Goal: Information Seeking & Learning: Learn about a topic

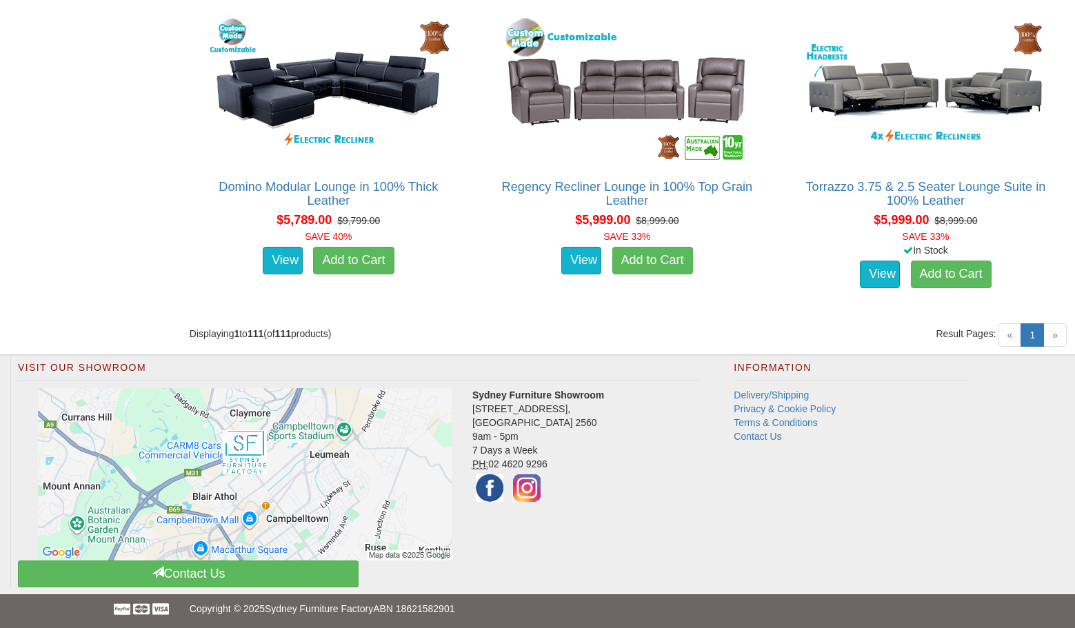
scroll to position [11801, 0]
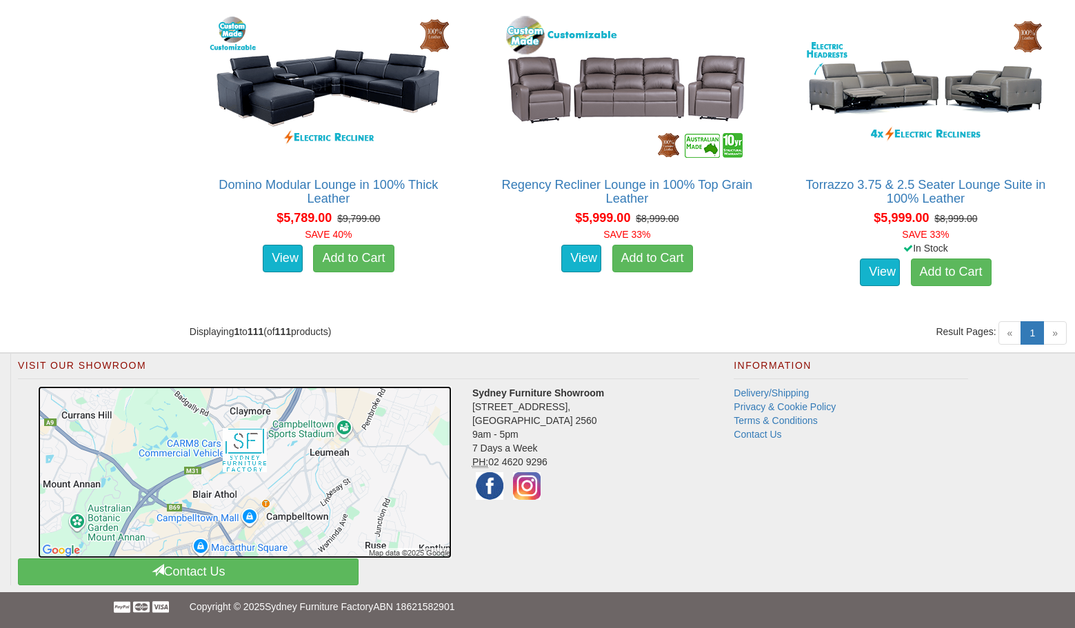
click at [195, 471] on img at bounding box center [245, 472] width 414 height 172
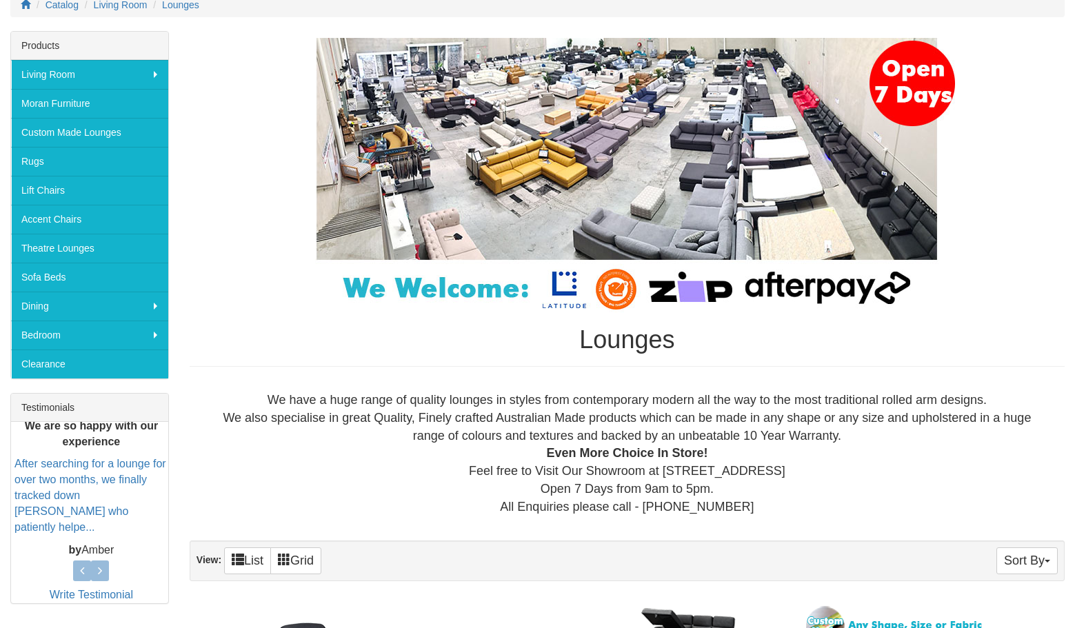
scroll to position [0, 0]
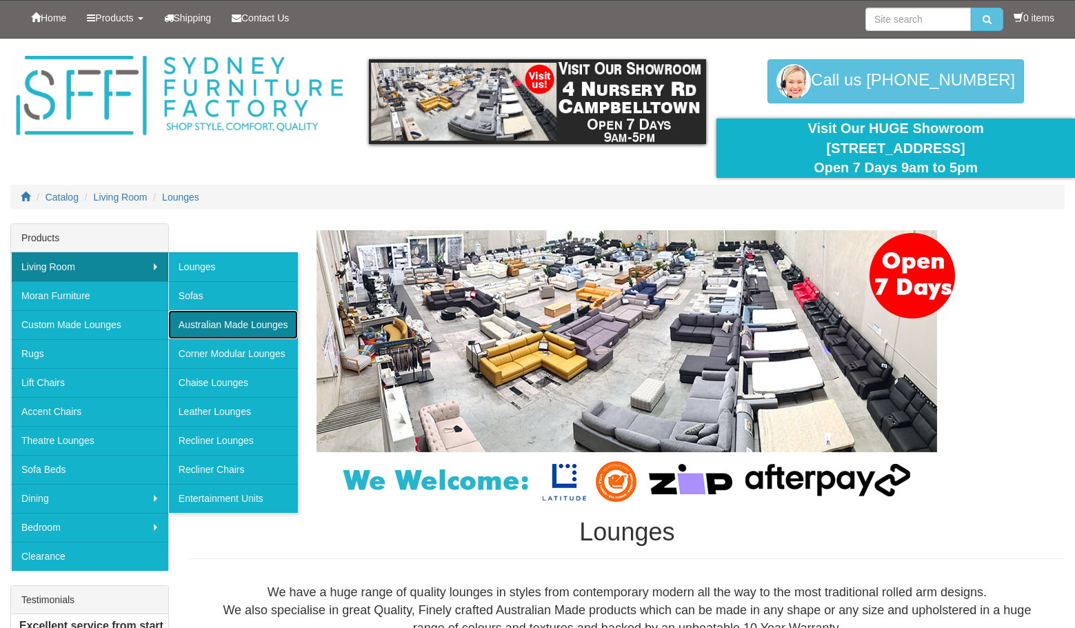
click at [206, 317] on link "Australian Made Lounges" at bounding box center [233, 324] width 130 height 29
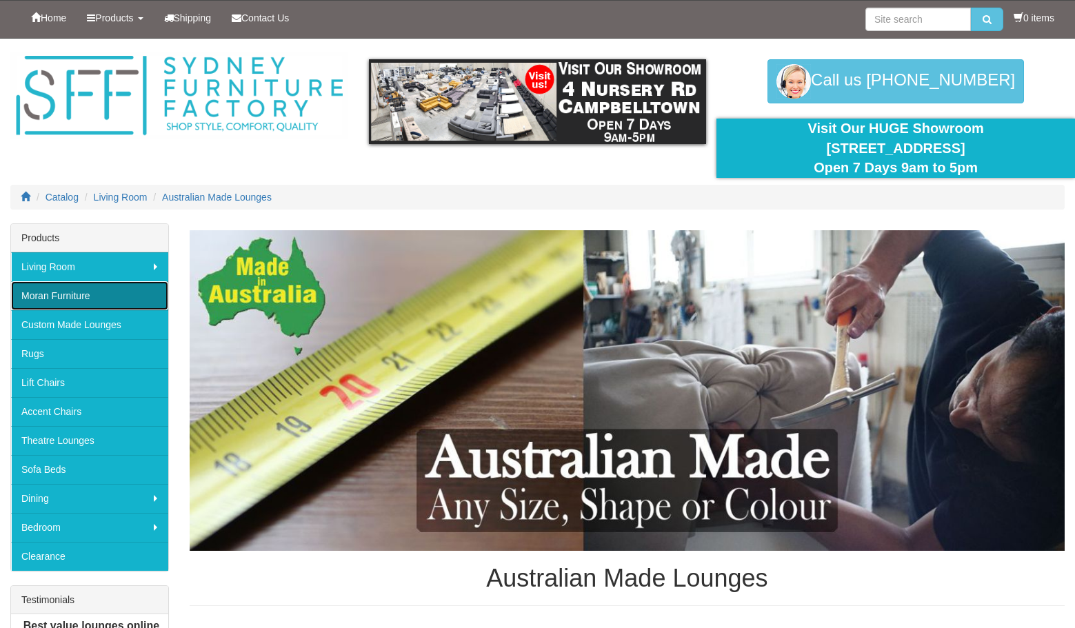
click at [72, 298] on link "Moran Furniture" at bounding box center [89, 295] width 157 height 29
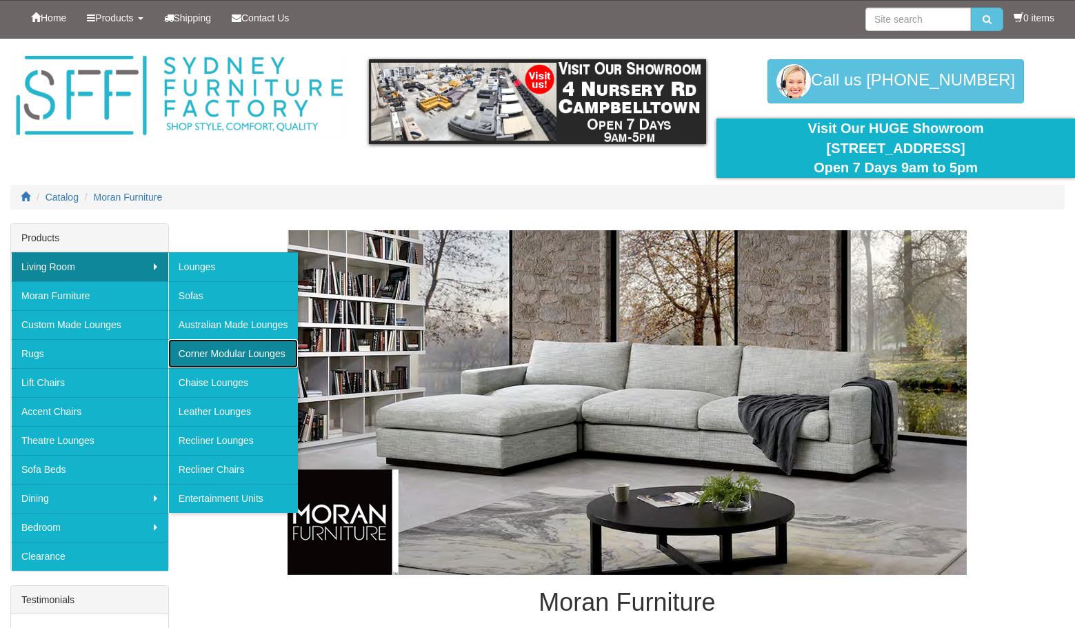
click at [222, 354] on link "Corner Modular Lounges" at bounding box center [233, 353] width 130 height 29
